Goal: Transaction & Acquisition: Book appointment/travel/reservation

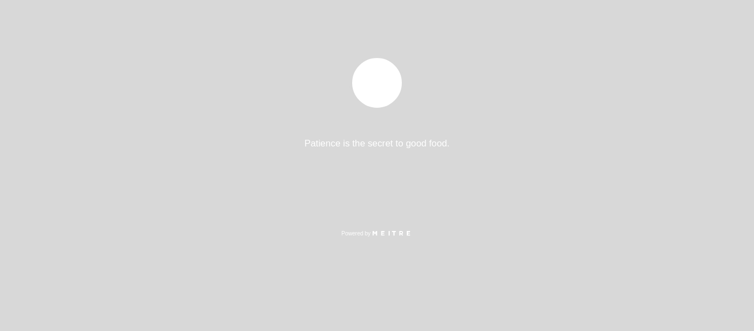
select select "es"
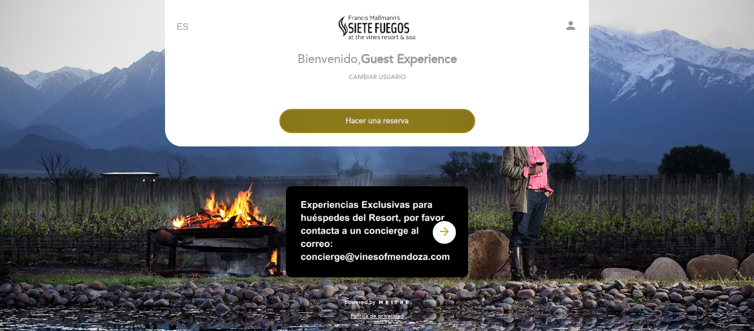
click at [399, 126] on button "Hacer una reserva" at bounding box center [377, 121] width 196 height 24
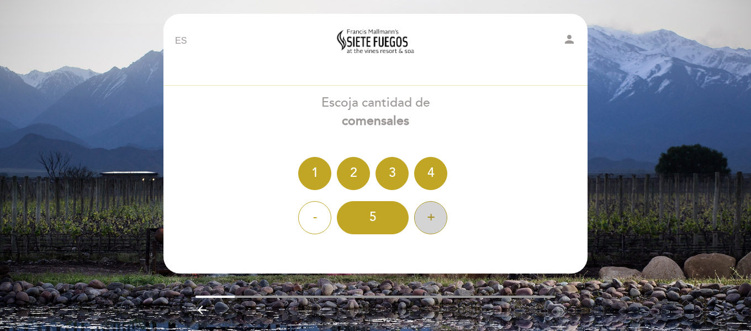
click at [443, 219] on div "+" at bounding box center [430, 217] width 33 height 33
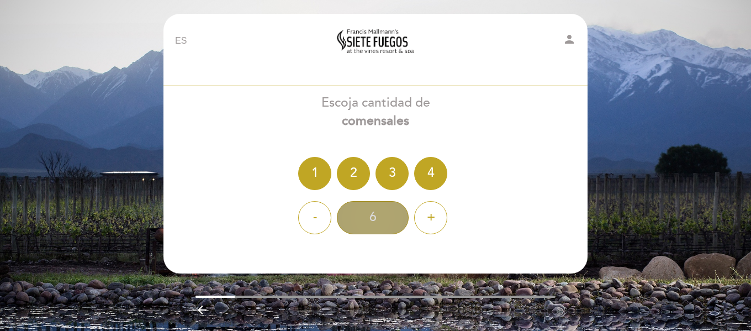
click at [383, 216] on div "6" at bounding box center [373, 217] width 72 height 33
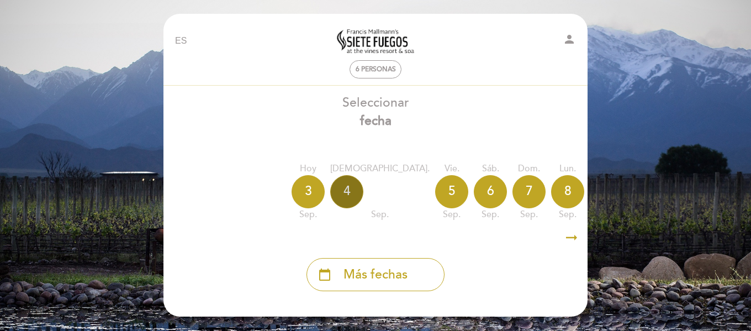
click at [349, 188] on div "4" at bounding box center [346, 191] width 33 height 33
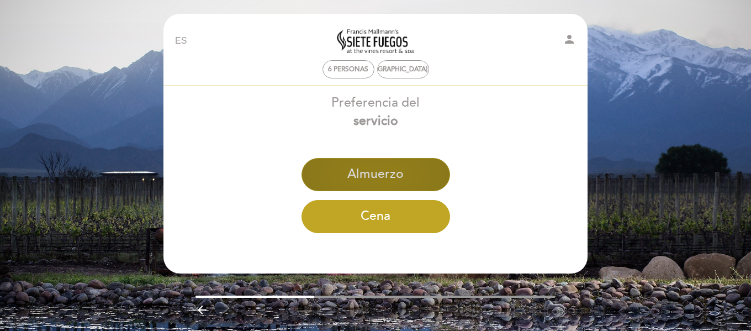
click at [408, 162] on button "Almuerzo" at bounding box center [375, 174] width 148 height 33
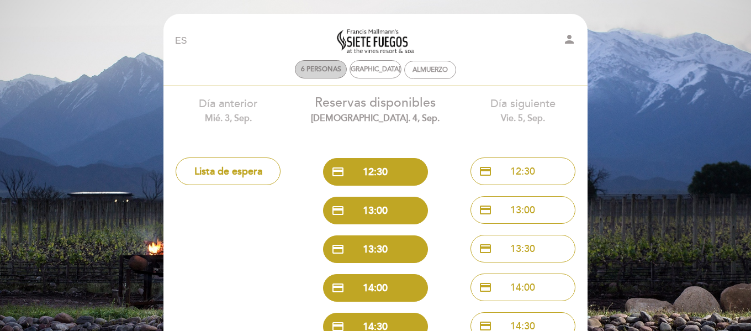
scroll to position [55, 0]
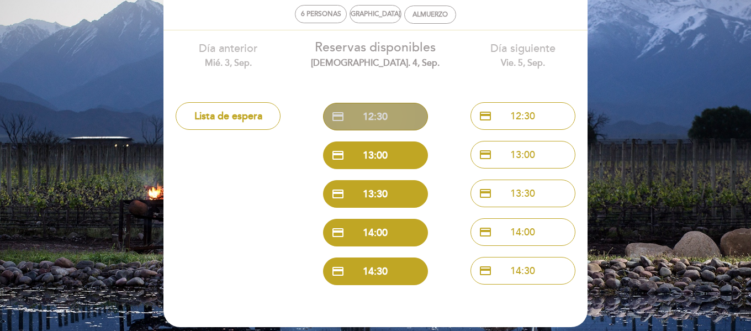
click at [398, 109] on button "credit_card 12:30" at bounding box center [375, 117] width 105 height 28
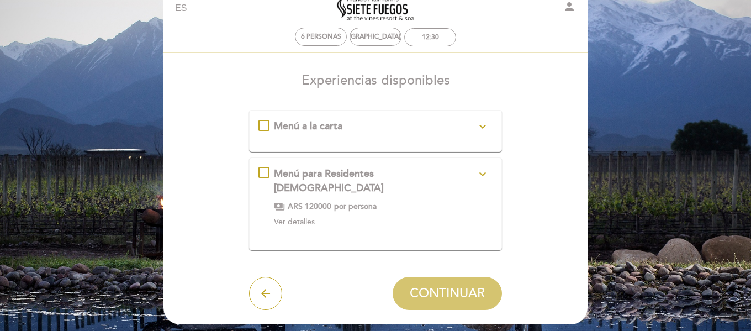
scroll to position [0, 0]
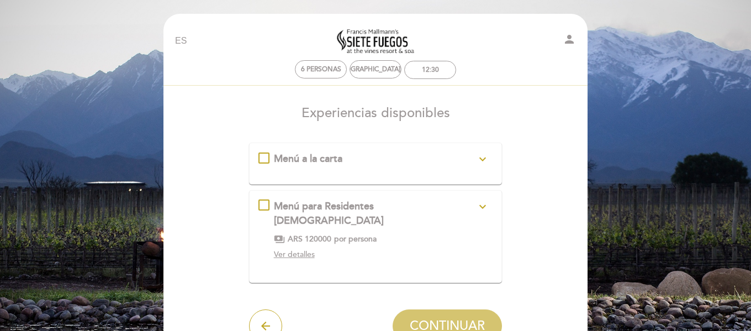
click at [311, 166] on div "Menú a la carta expand_more" at bounding box center [375, 159] width 203 height 14
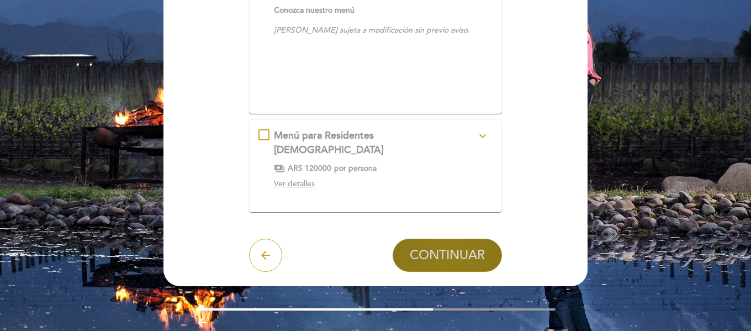
click at [492, 255] on button "CONTINUAR" at bounding box center [446, 254] width 109 height 33
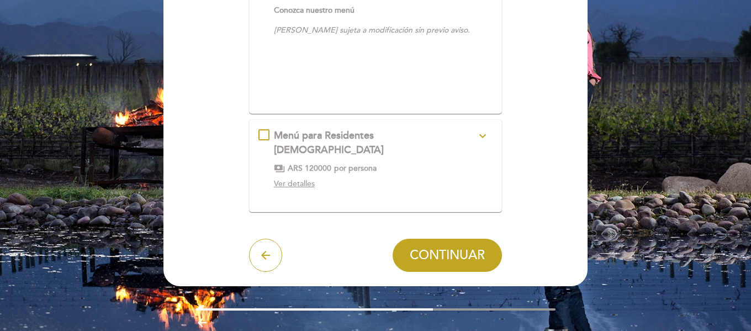
scroll to position [33, 0]
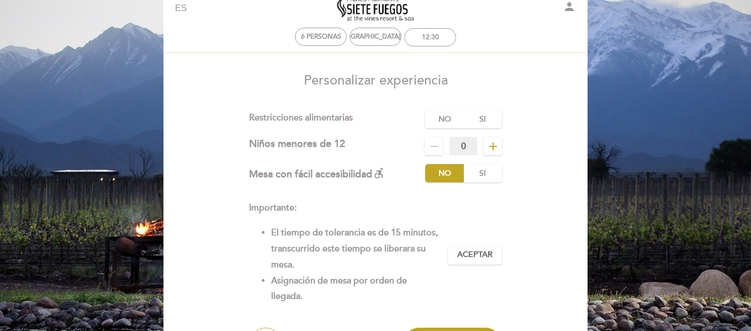
click at [493, 143] on icon "add" at bounding box center [492, 146] width 13 height 13
click at [435, 116] on label "No" at bounding box center [444, 119] width 39 height 18
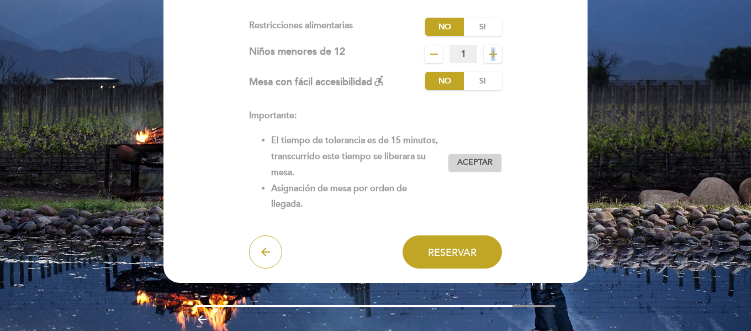
scroll to position [143, 0]
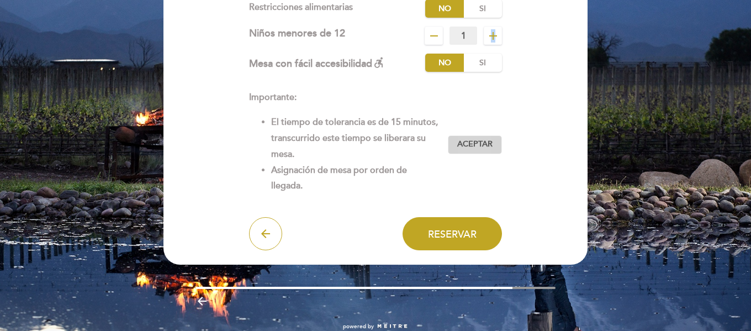
click at [457, 145] on span "Aceptar" at bounding box center [474, 145] width 35 height 12
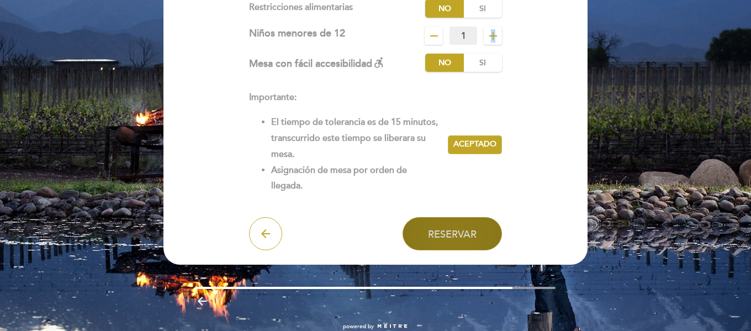
click at [468, 236] on span "Reservar" at bounding box center [452, 233] width 49 height 12
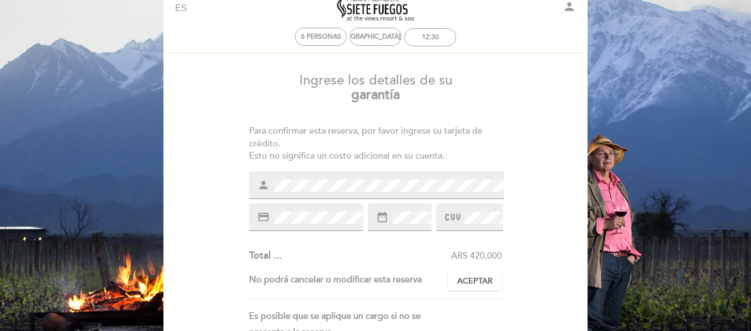
scroll to position [0, 0]
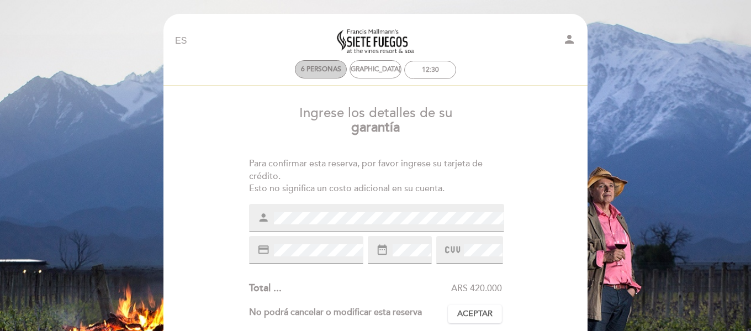
click at [328, 68] on span "6 personas" at bounding box center [321, 69] width 40 height 8
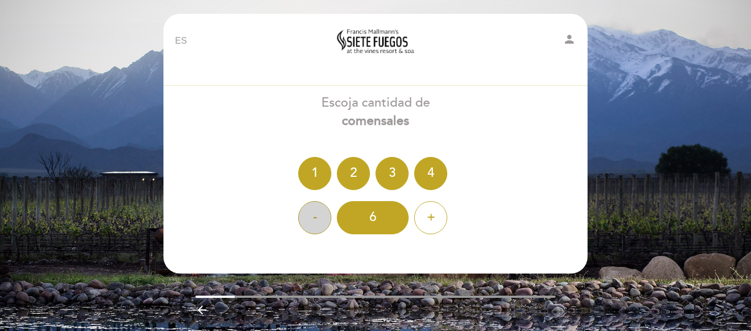
click at [309, 215] on div "-" at bounding box center [314, 217] width 33 height 33
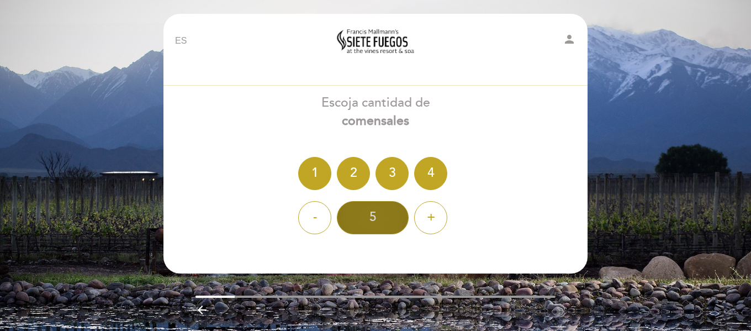
click at [398, 221] on div "5" at bounding box center [373, 217] width 72 height 33
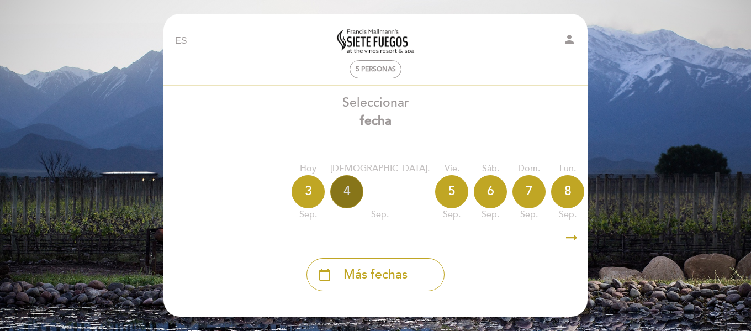
click at [346, 191] on div "4" at bounding box center [346, 191] width 33 height 33
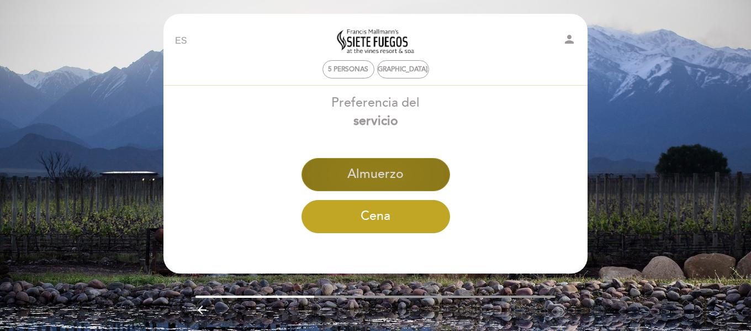
click at [385, 173] on button "Almuerzo" at bounding box center [375, 174] width 148 height 33
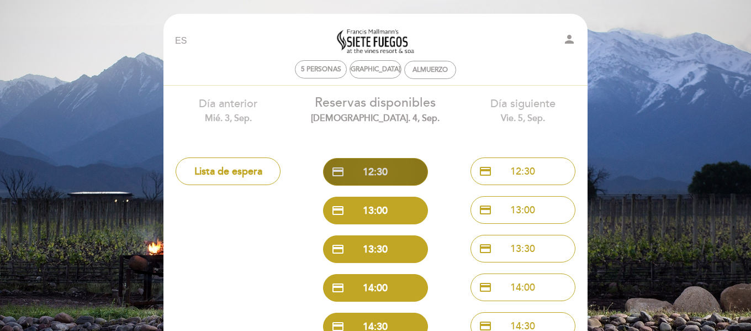
click at [384, 172] on button "credit_card 12:30" at bounding box center [375, 172] width 105 height 28
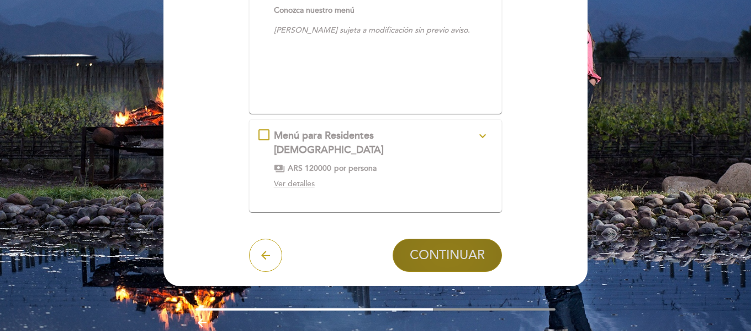
click at [476, 250] on button "CONTINUAR" at bounding box center [446, 254] width 109 height 33
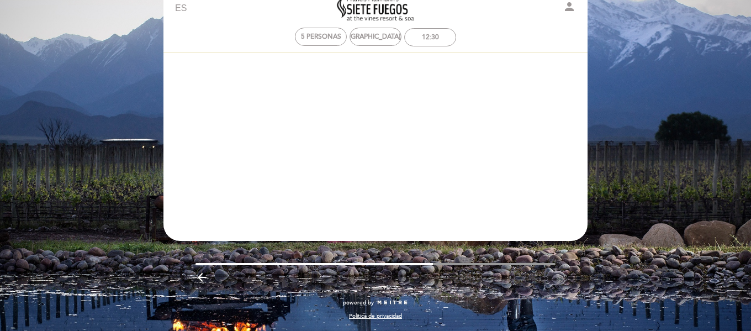
scroll to position [33, 0]
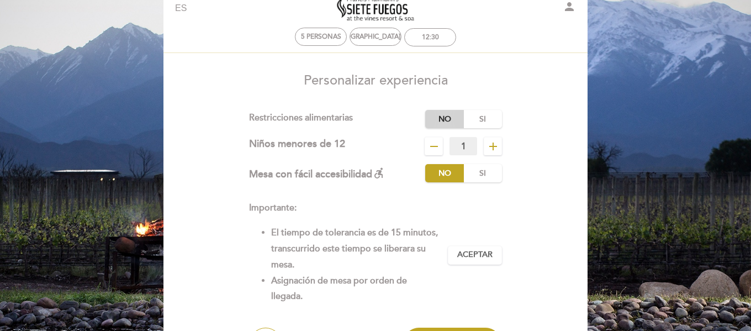
click at [442, 120] on label "No" at bounding box center [444, 119] width 39 height 18
click at [438, 145] on icon "remove" at bounding box center [433, 146] width 13 height 13
click at [494, 146] on icon "add" at bounding box center [492, 146] width 13 height 13
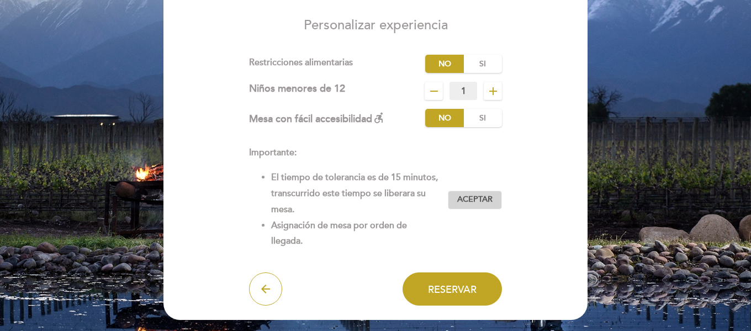
click at [479, 200] on span "Aceptar" at bounding box center [474, 200] width 35 height 12
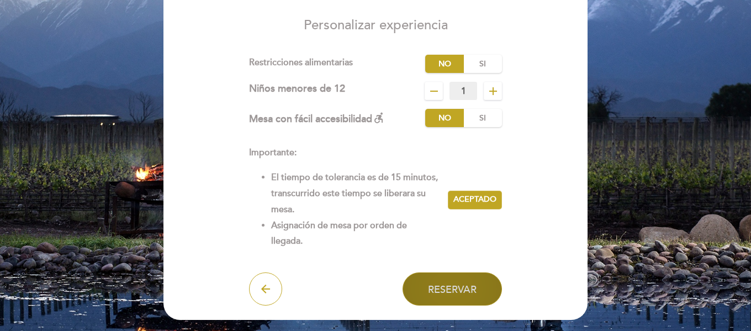
click at [485, 283] on button "Reservar" at bounding box center [451, 288] width 99 height 33
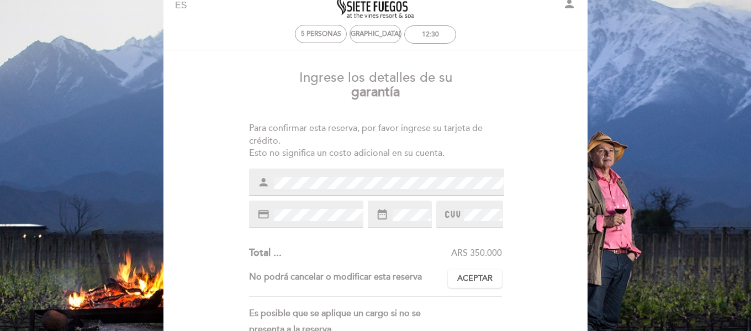
scroll to position [55, 0]
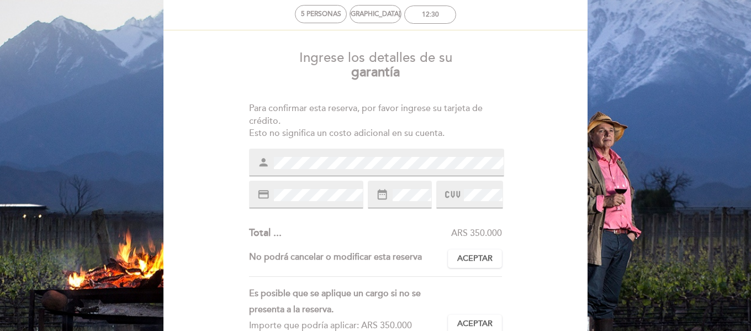
click at [233, 168] on div "Ingrese los detalles de su garantía Para confirmar esta reserva, por favor ingr…" at bounding box center [375, 260] width 408 height 437
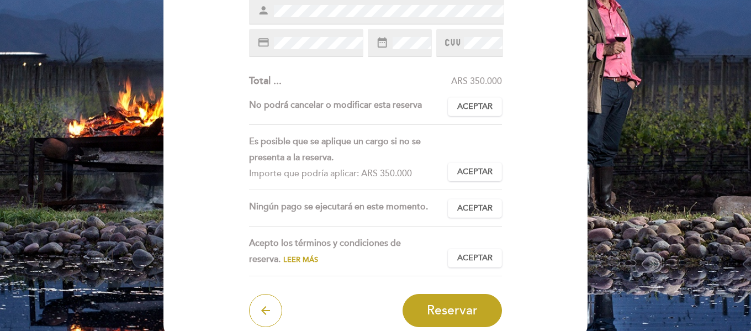
scroll to position [221, 0]
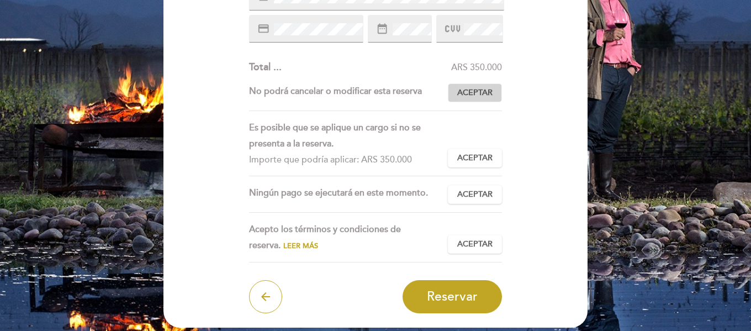
click at [476, 89] on span "Aceptar" at bounding box center [474, 93] width 35 height 12
click at [485, 153] on button "Aceptar Aceptado" at bounding box center [475, 157] width 54 height 19
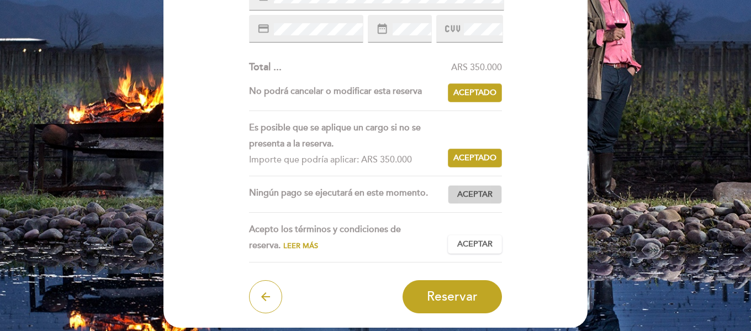
click at [489, 193] on span "Aceptar" at bounding box center [474, 195] width 35 height 12
click at [495, 240] on button "Aceptar Aceptado" at bounding box center [475, 244] width 54 height 19
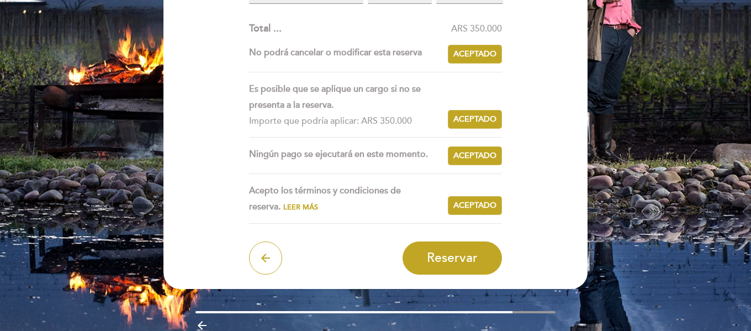
scroll to position [276, 0]
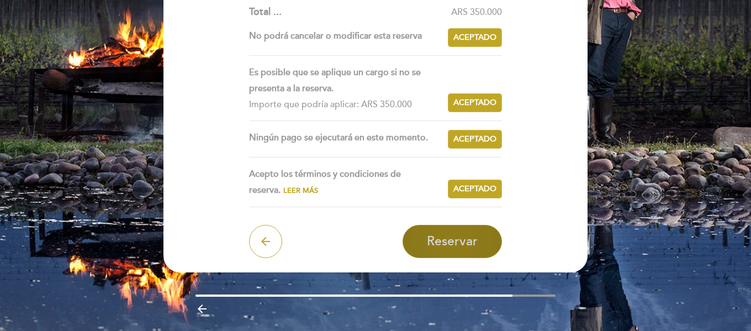
click at [484, 236] on button "Reservar" at bounding box center [451, 241] width 99 height 33
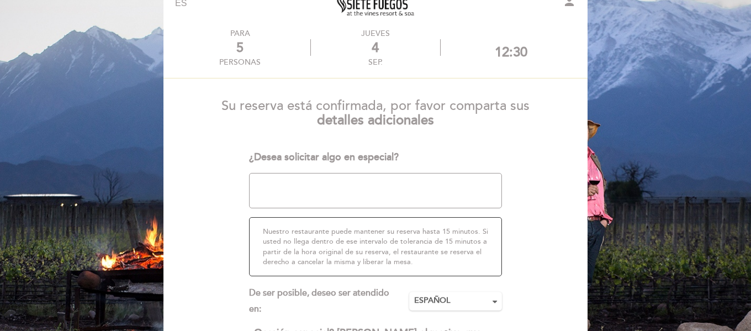
scroll to position [110, 0]
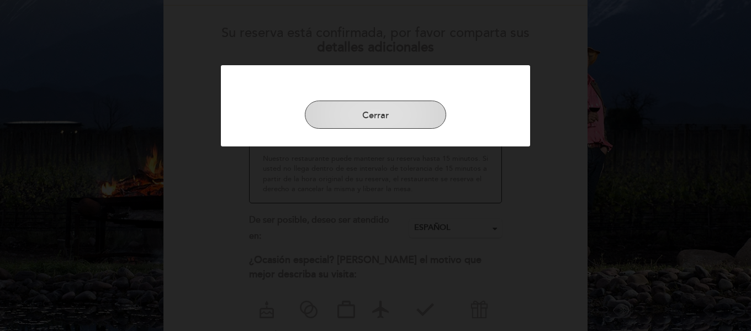
click at [409, 114] on button "Cerrar" at bounding box center [375, 114] width 141 height 29
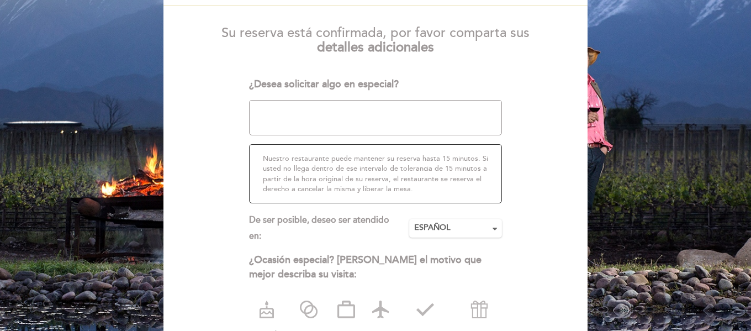
click at [405, 114] on textarea at bounding box center [375, 117] width 253 height 35
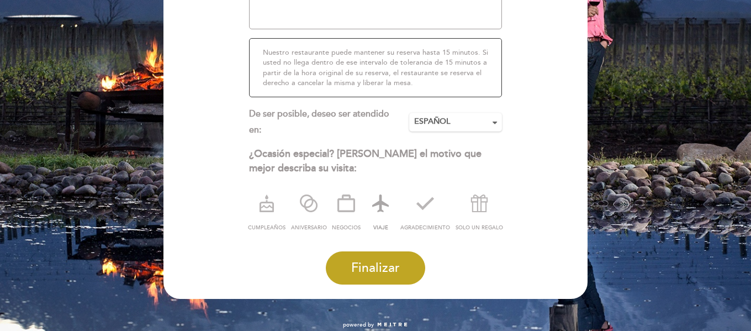
scroll to position [221, 0]
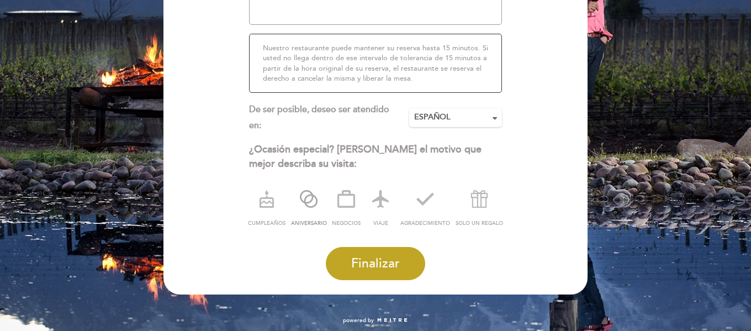
click at [301, 200] on icon at bounding box center [308, 198] width 29 height 29
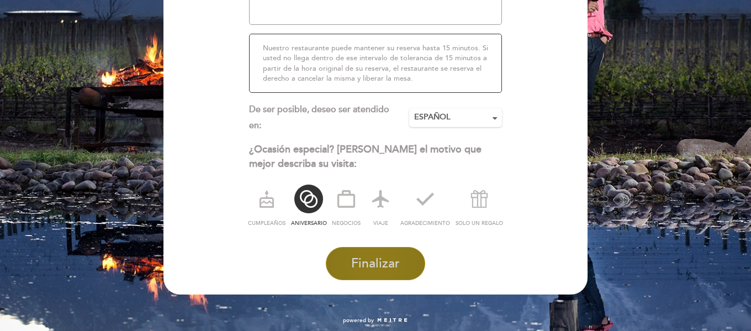
click at [371, 259] on span "Finalizar" at bounding box center [375, 263] width 49 height 15
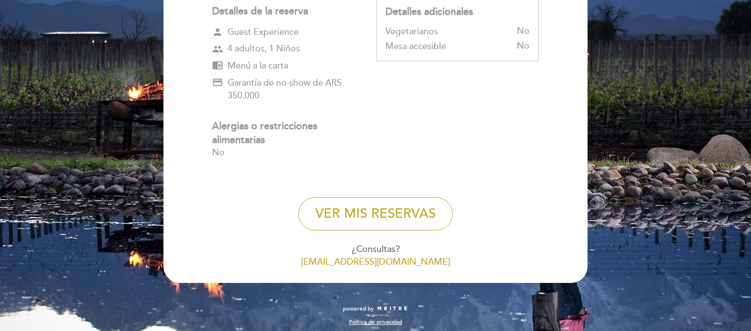
scroll to position [183, 0]
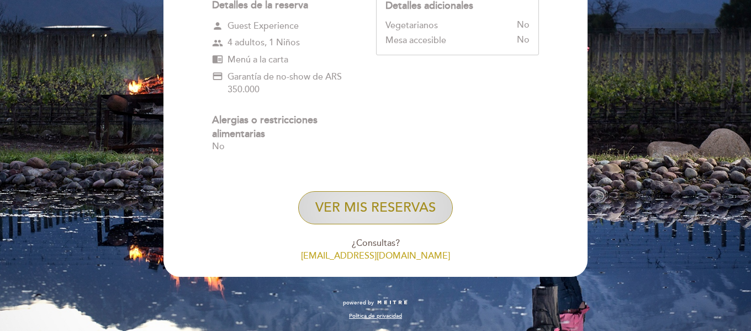
click at [425, 214] on button "VER MIS RESERVAS" at bounding box center [375, 207] width 155 height 33
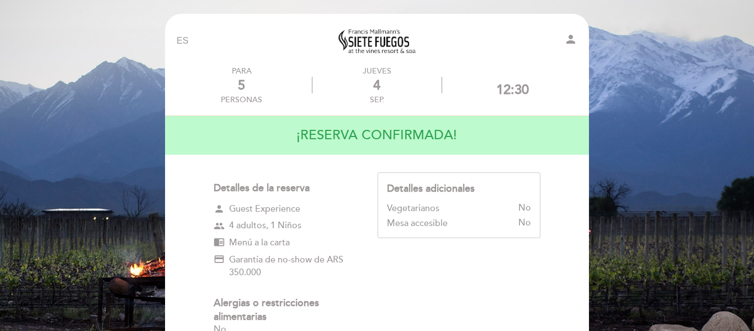
select select "es"
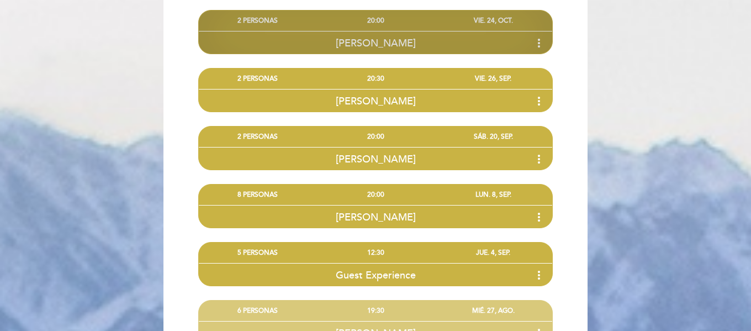
scroll to position [221, 0]
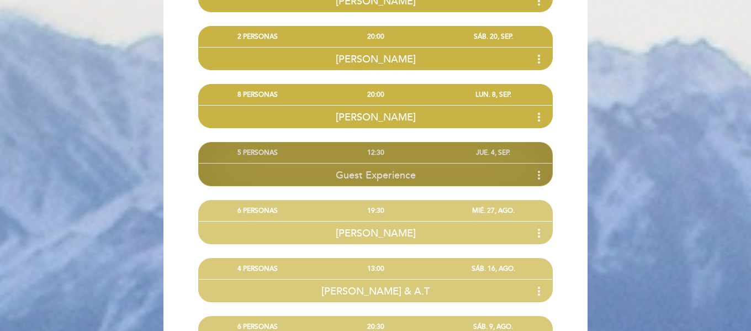
click at [428, 163] on div "Guest Experience more_vert" at bounding box center [375, 175] width 353 height 24
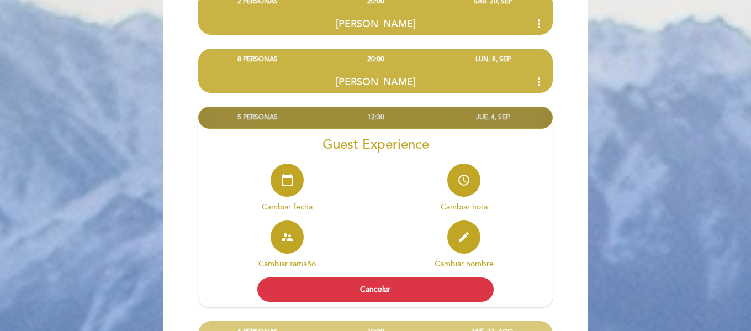
scroll to position [276, 0]
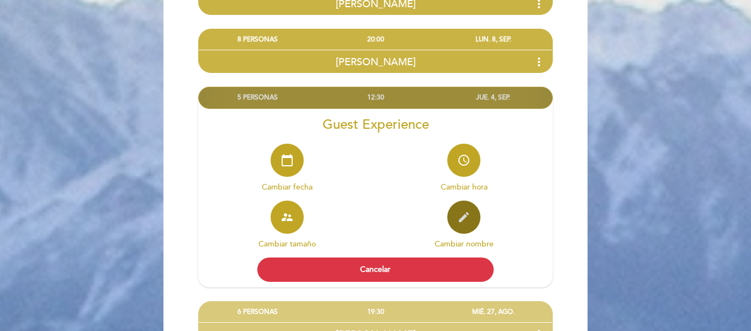
click at [454, 216] on button "edit" at bounding box center [463, 216] width 33 height 33
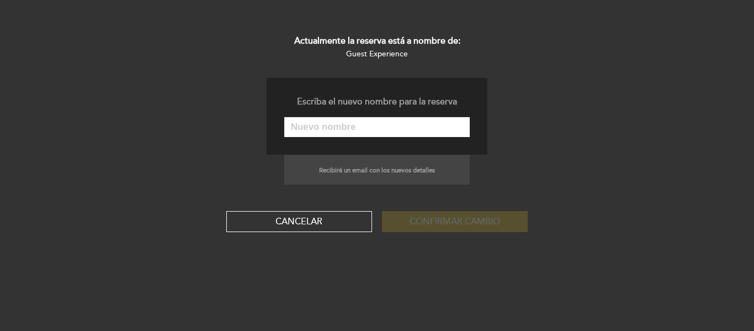
click at [369, 122] on input "text" at bounding box center [376, 127] width 185 height 20
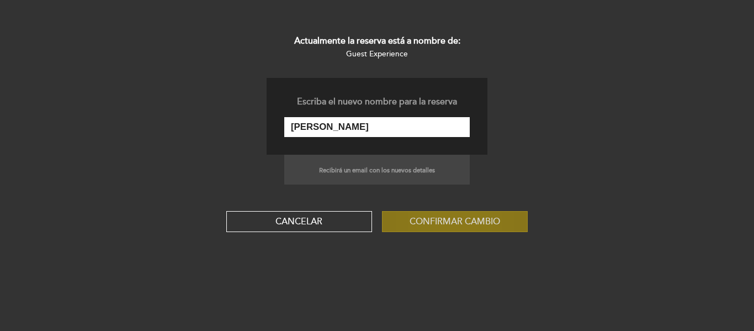
type input "[PERSON_NAME]"
click at [450, 214] on button "Confirmar cambio" at bounding box center [455, 221] width 146 height 21
